Goal: Task Accomplishment & Management: Use online tool/utility

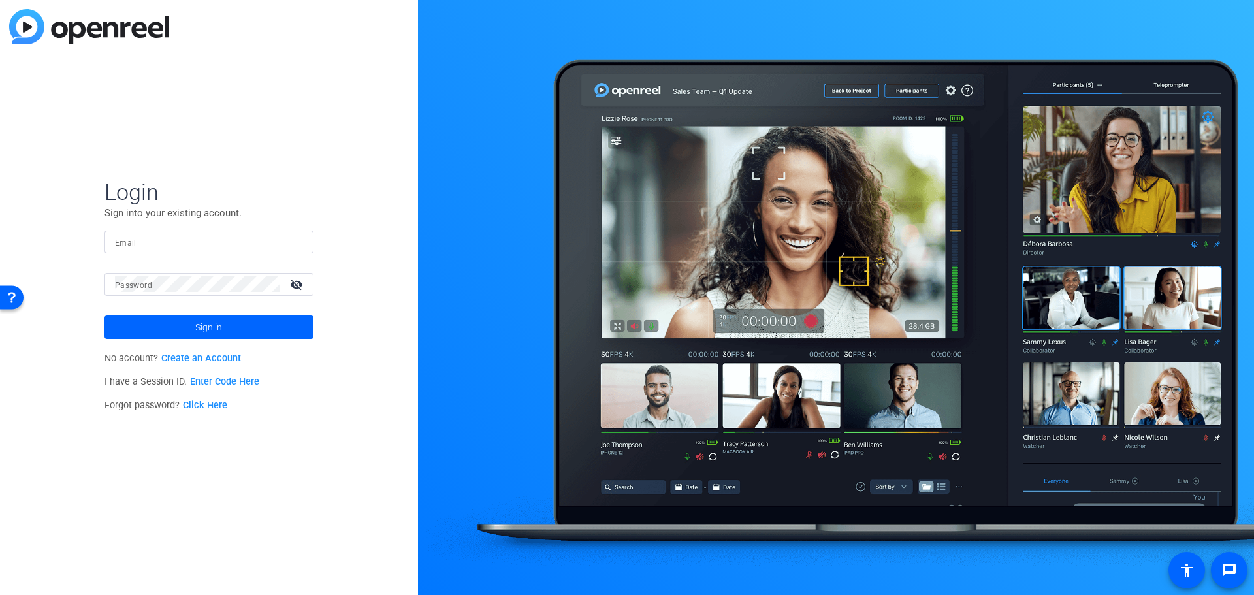
click at [202, 236] on input "Email" at bounding box center [209, 242] width 188 height 16
type input "[PERSON_NAME][EMAIL_ADDRESS][PERSON_NAME][DOMAIN_NAME]"
click at [104, 315] on button "Sign in" at bounding box center [208, 327] width 209 height 24
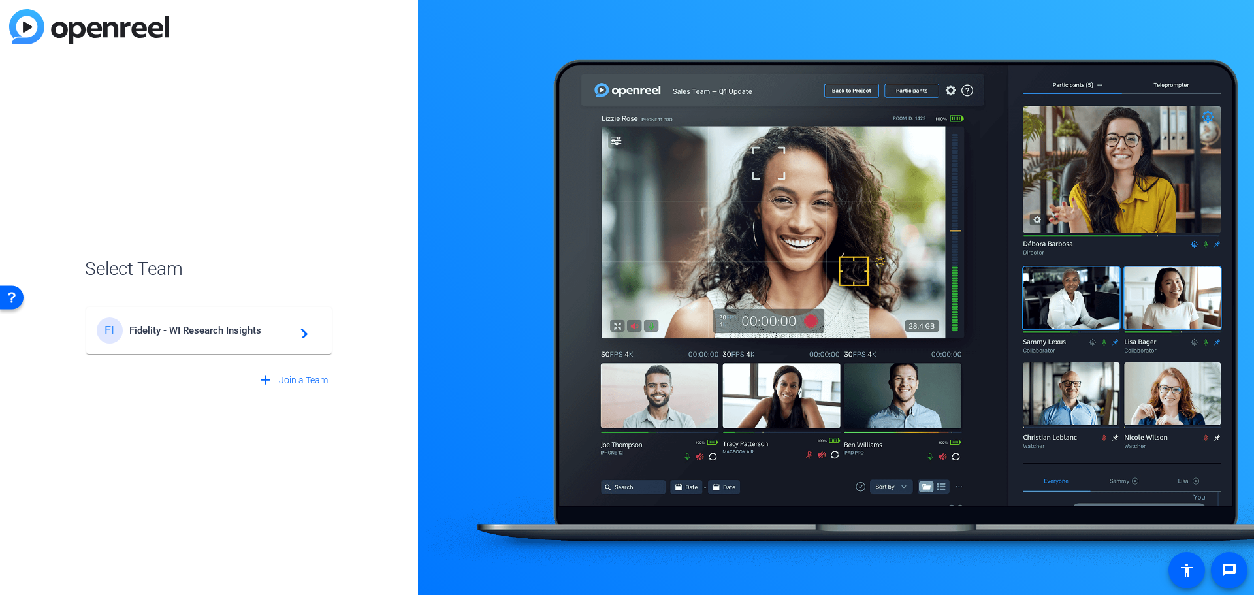
click at [188, 339] on div "FI Fidelity - WI Research Insights navigate_next" at bounding box center [209, 330] width 225 height 26
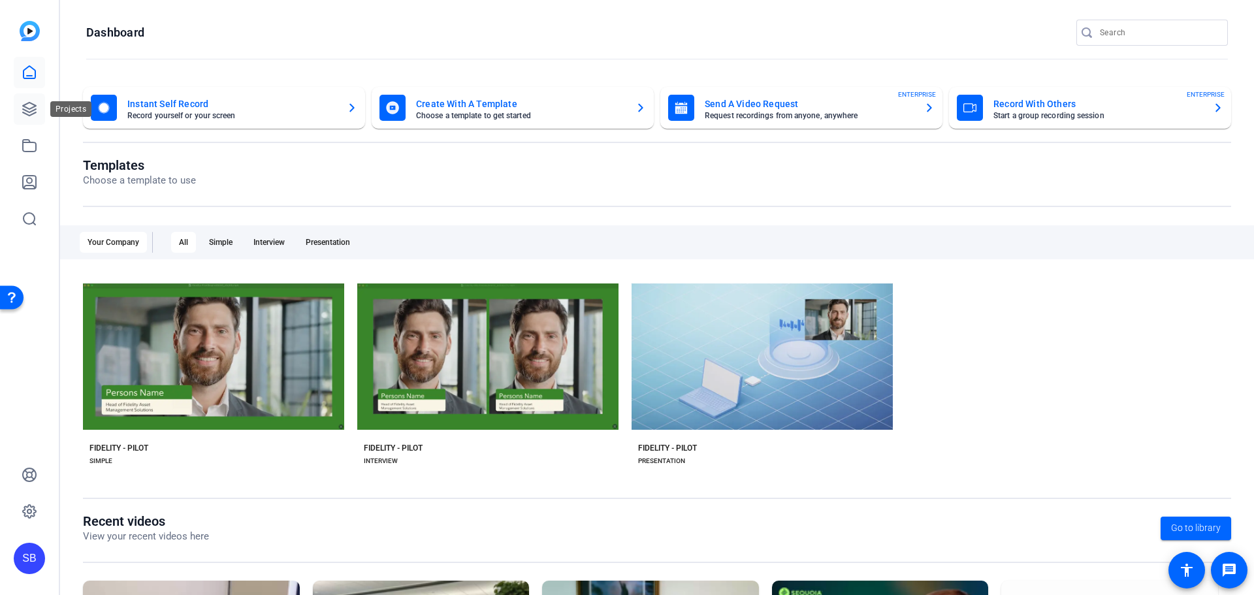
click at [29, 114] on icon at bounding box center [30, 109] width 16 height 16
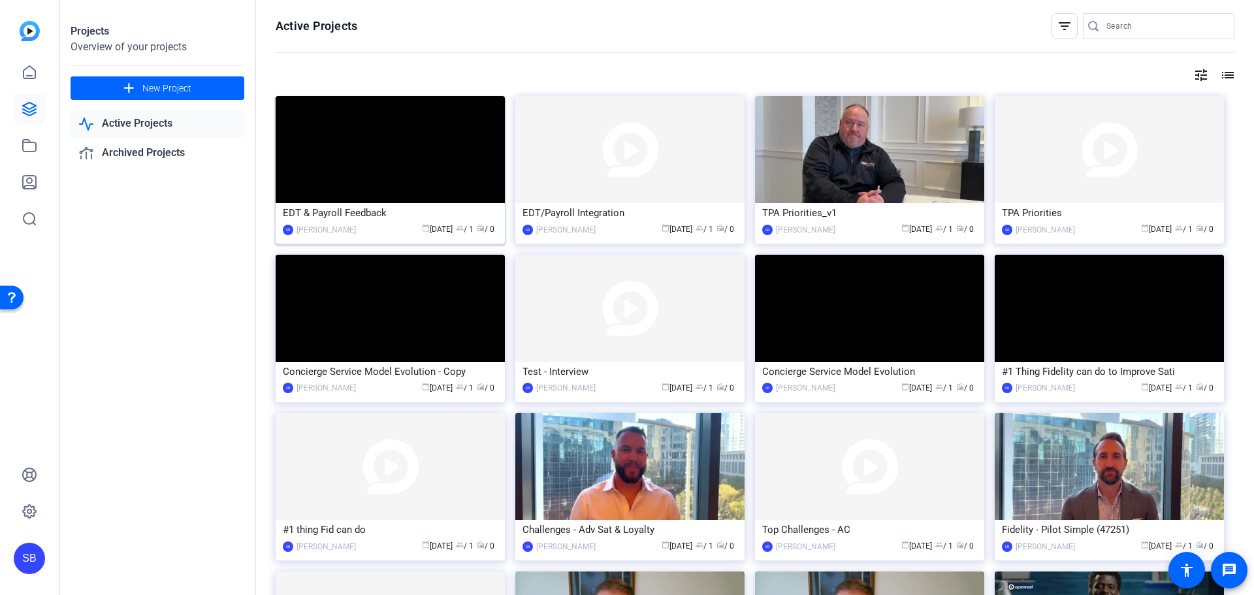
click at [449, 173] on img at bounding box center [390, 149] width 229 height 107
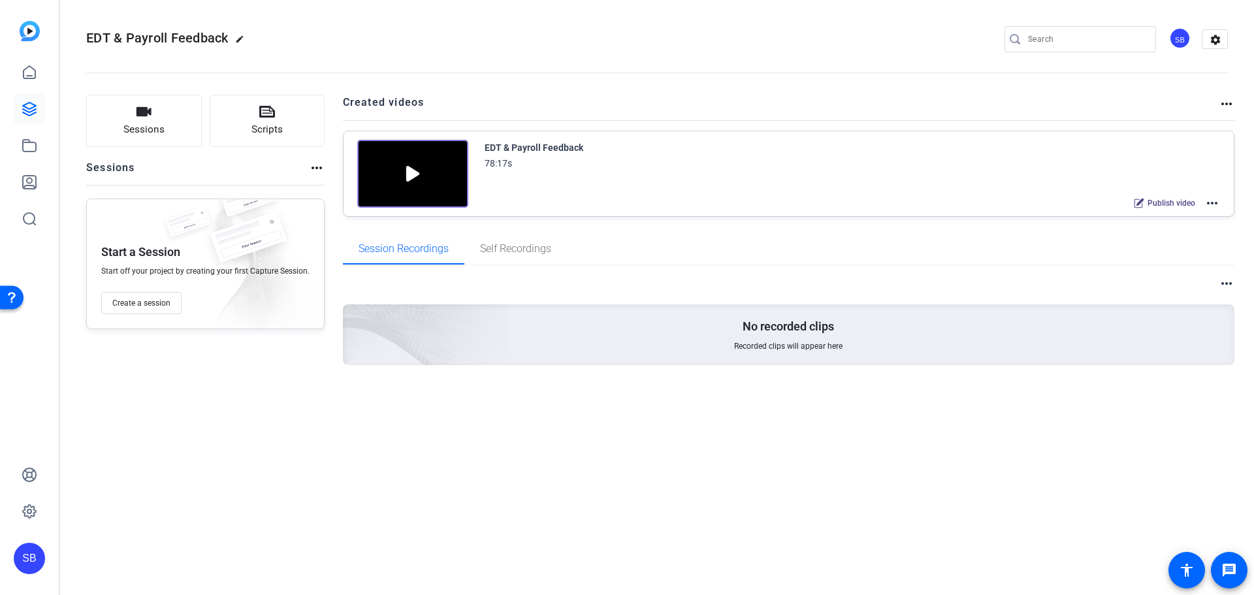
click at [1212, 205] on mat-icon "more_horiz" at bounding box center [1212, 203] width 16 height 16
click at [36, 121] on div at bounding box center [627, 297] width 1254 height 595
click at [33, 106] on icon at bounding box center [30, 109] width 16 height 16
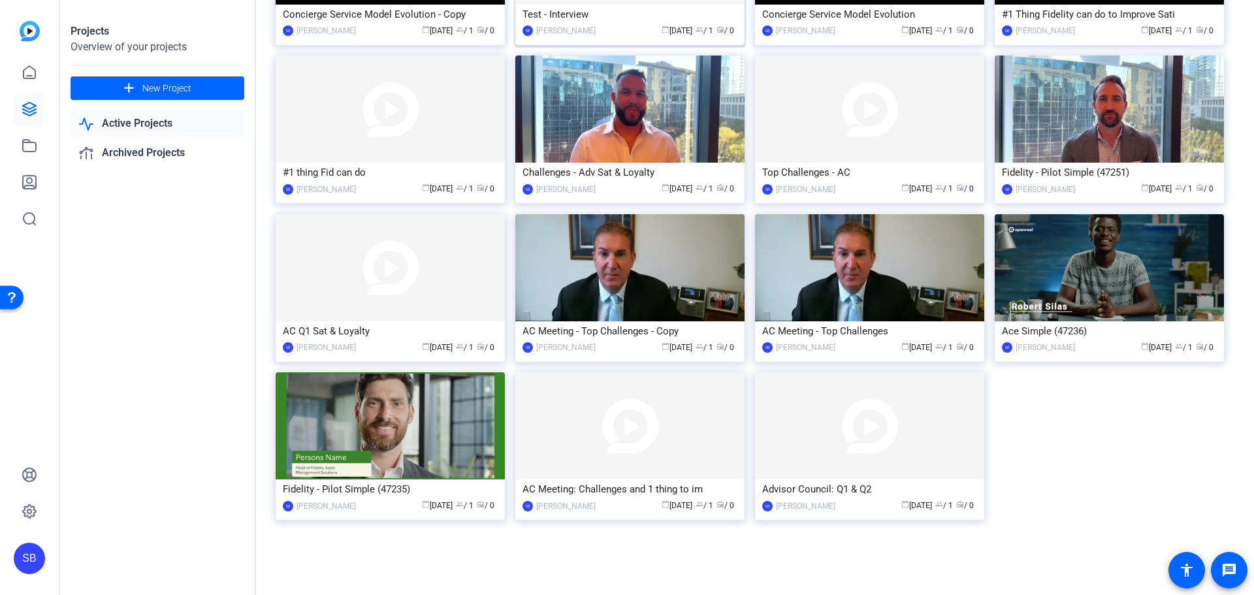
scroll to position [358, 0]
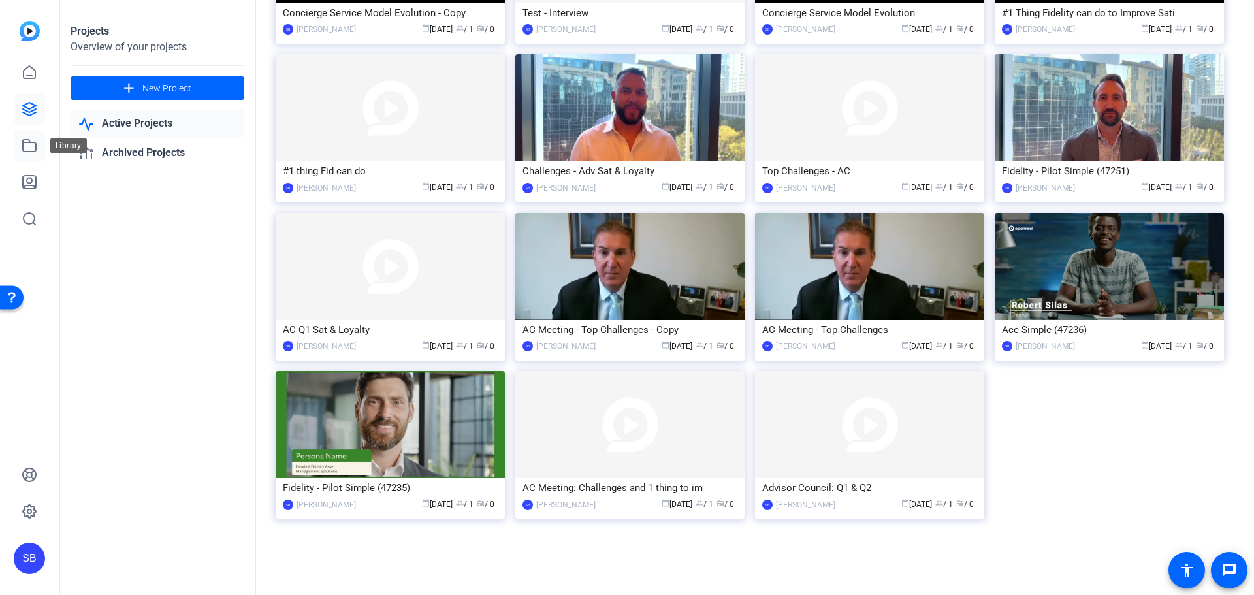
click at [32, 148] on icon at bounding box center [30, 146] width 16 height 16
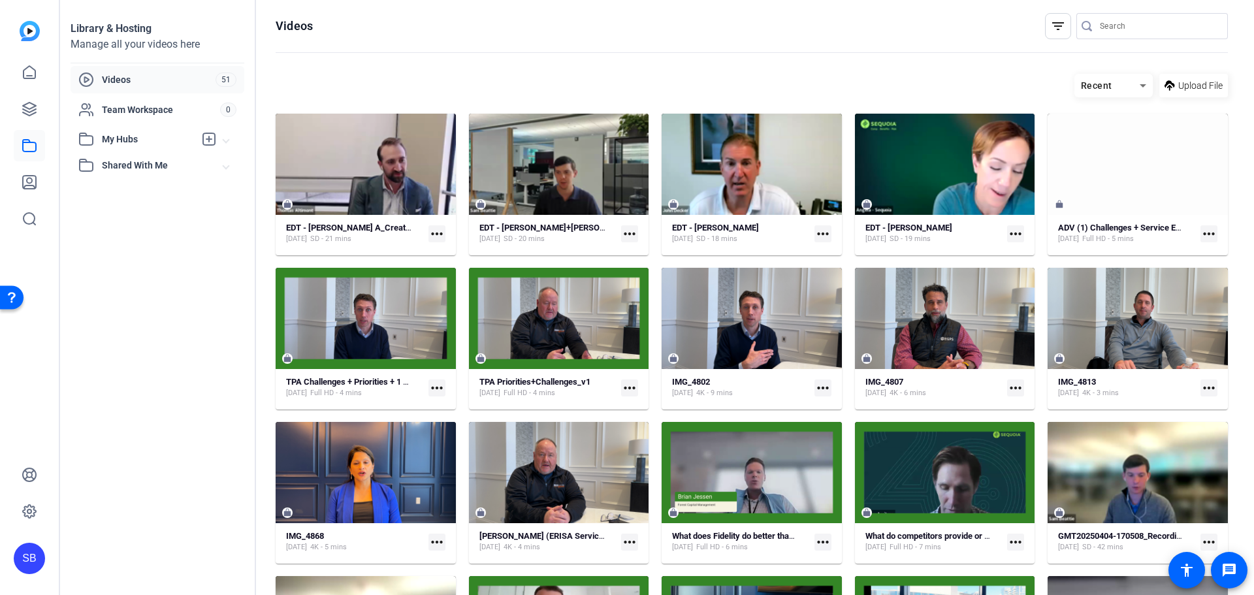
click at [1013, 236] on mat-icon "more_horiz" at bounding box center [1015, 233] width 17 height 17
click at [956, 214] on div at bounding box center [627, 297] width 1254 height 595
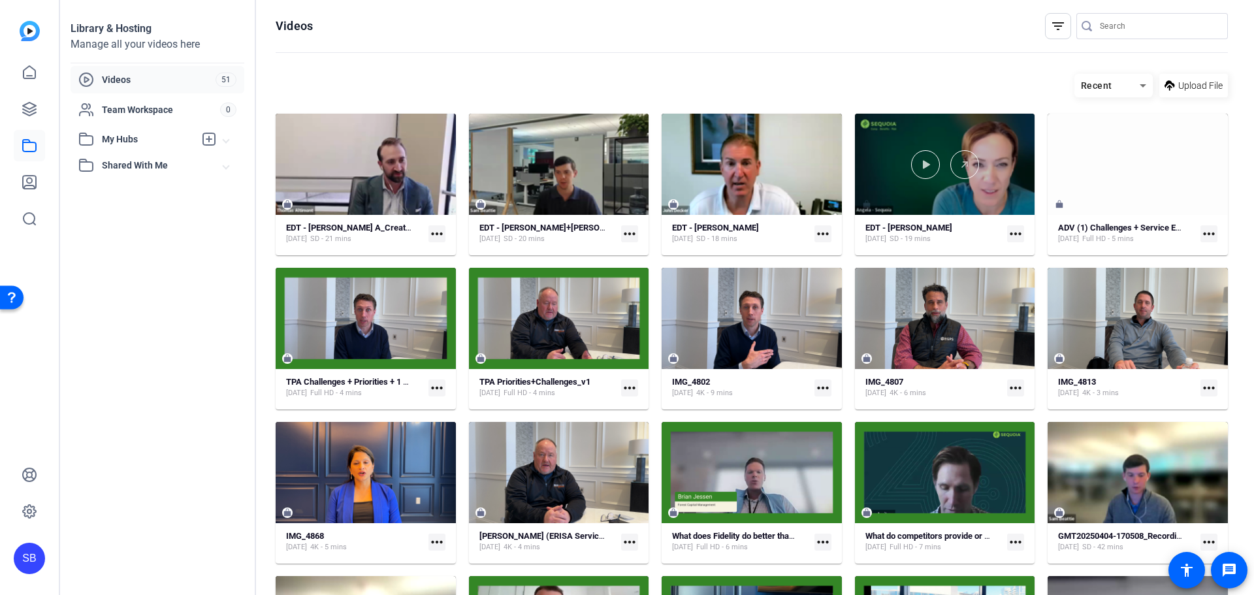
click at [930, 198] on div at bounding box center [945, 164] width 180 height 101
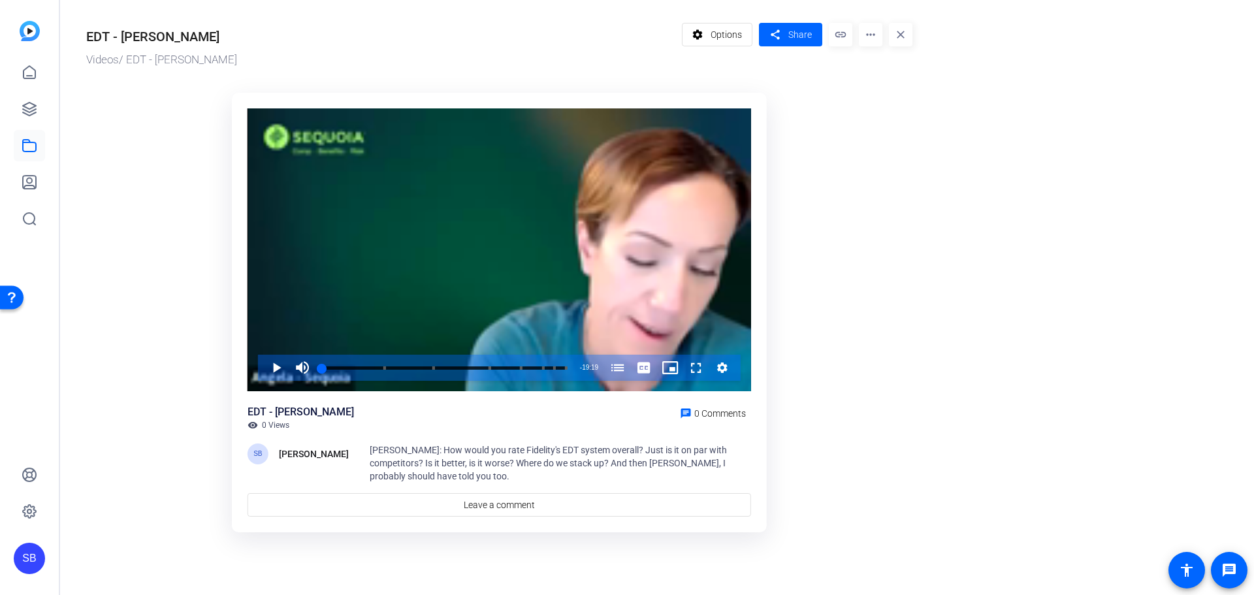
click at [864, 39] on mat-icon "more_horiz" at bounding box center [871, 35] width 24 height 24
click at [714, 37] on div at bounding box center [627, 297] width 1254 height 595
click at [714, 37] on span "Options" at bounding box center [725, 34] width 31 height 25
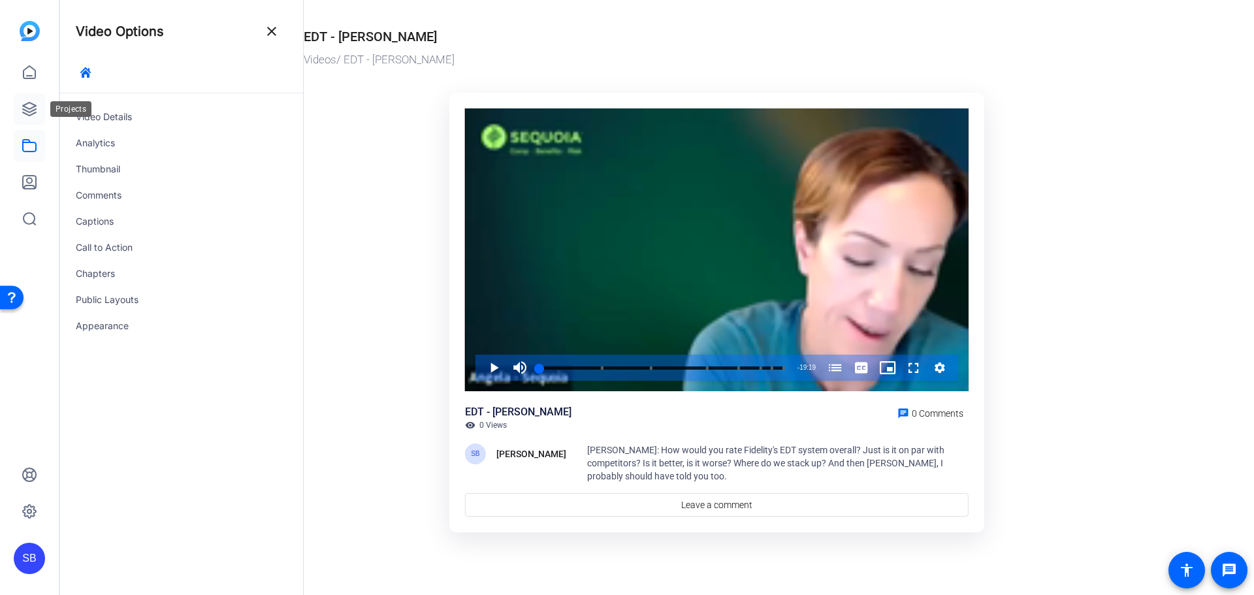
click at [28, 106] on icon at bounding box center [30, 109] width 16 height 16
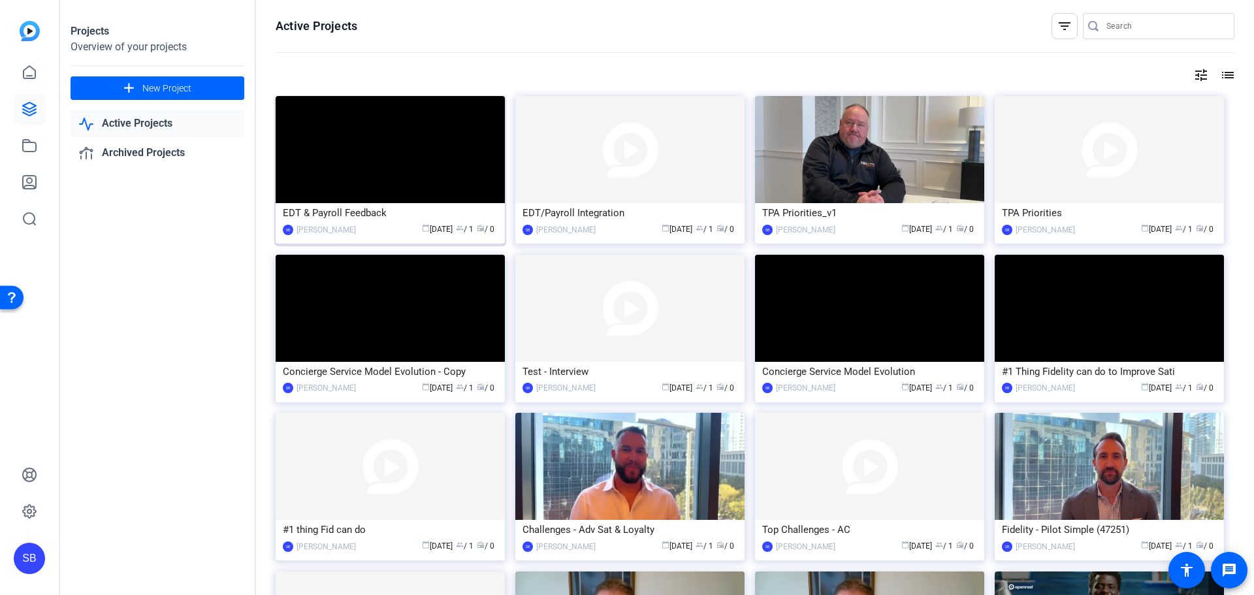
click at [405, 148] on img at bounding box center [390, 149] width 229 height 107
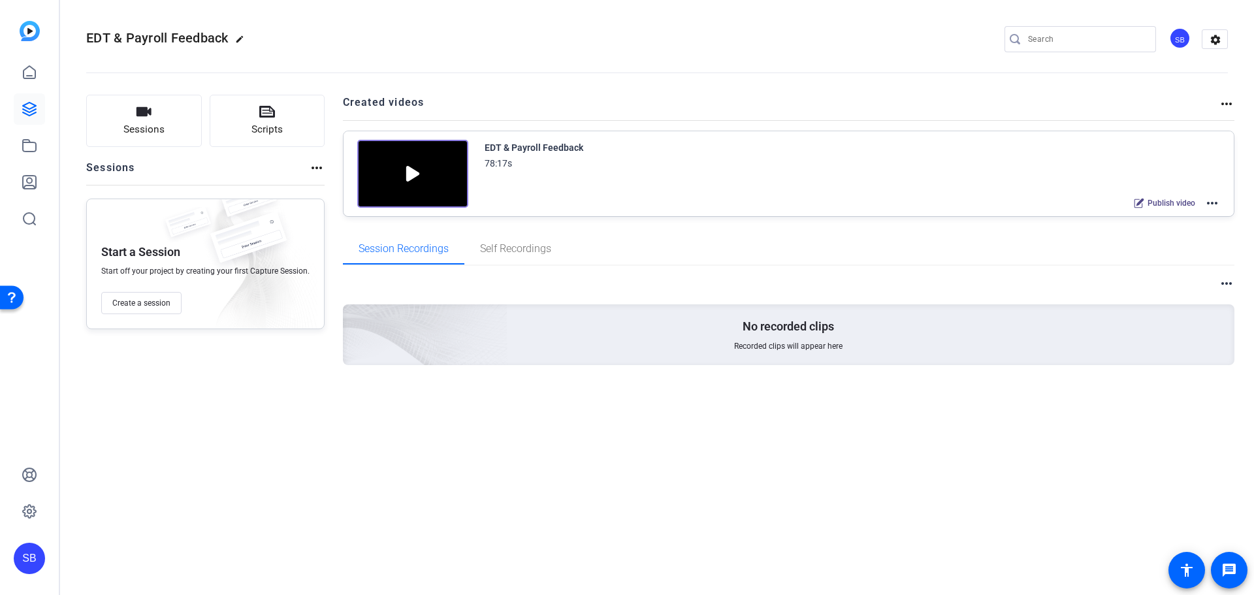
click at [1214, 202] on mat-icon "more_horiz" at bounding box center [1212, 203] width 16 height 16
click at [1164, 221] on span "Edit in Creator" at bounding box center [1163, 219] width 91 height 16
